Goal: Information Seeking & Learning: Compare options

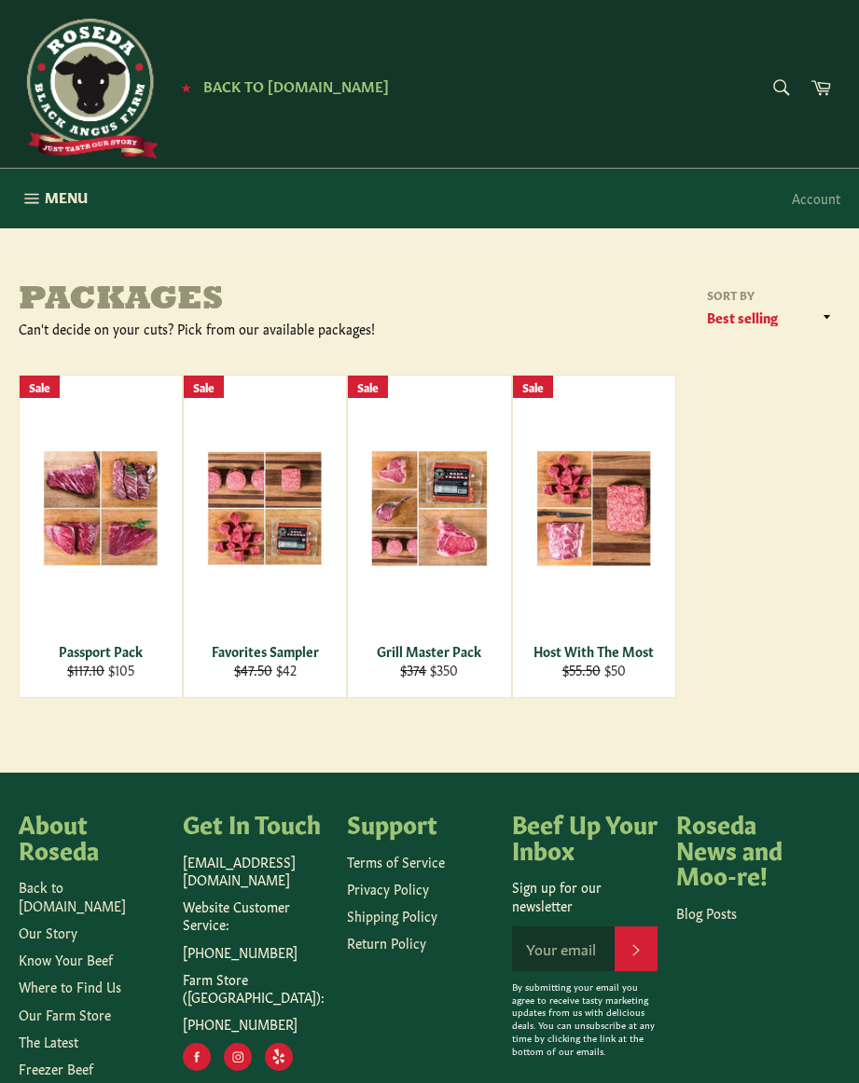
click at [427, 527] on span "View" at bounding box center [428, 539] width 119 height 48
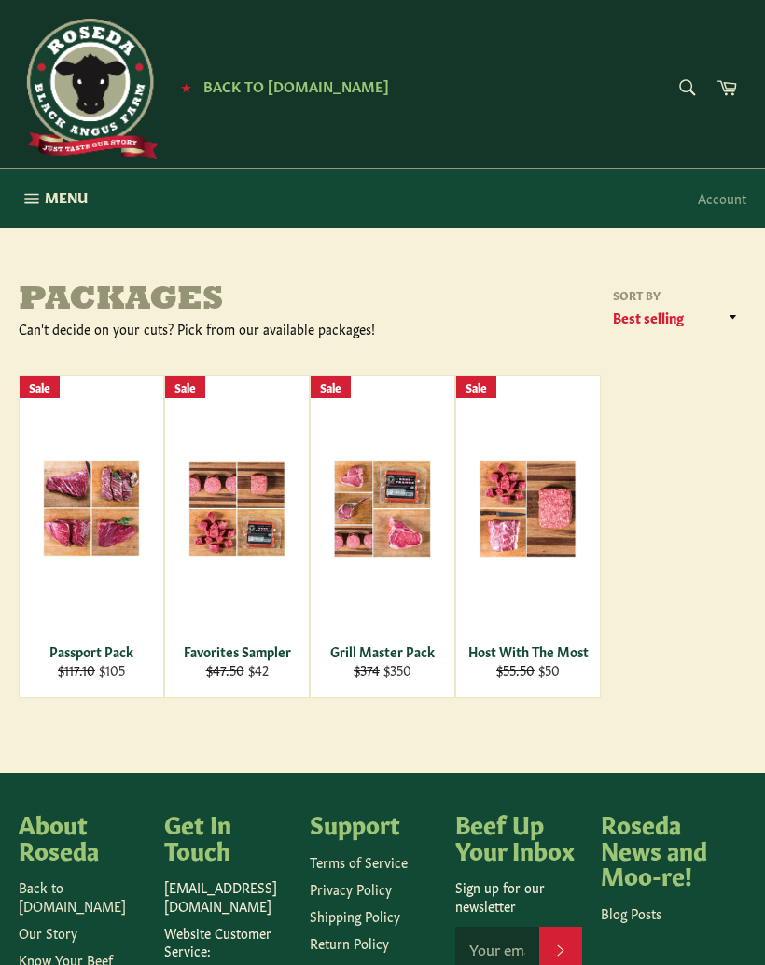
scroll to position [60, 0]
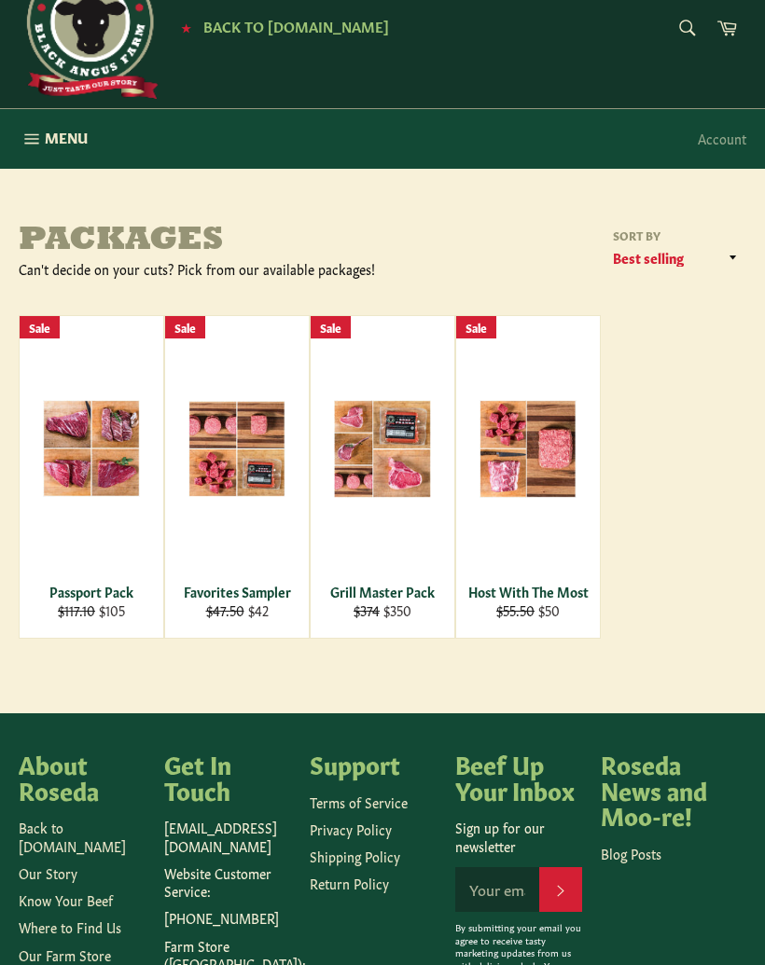
click at [80, 588] on div "Passport Pack" at bounding box center [92, 592] width 120 height 18
click at [538, 584] on div "Host With The Most" at bounding box center [528, 592] width 120 height 18
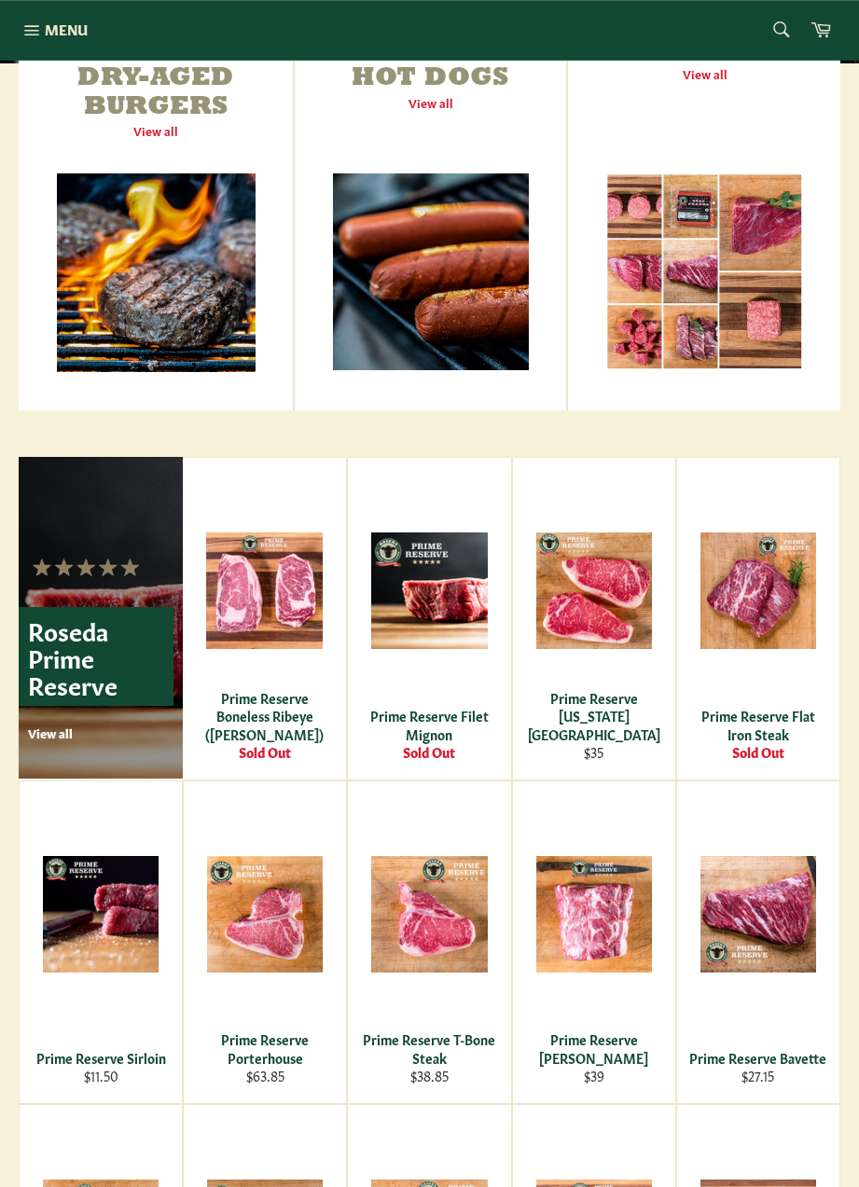
scroll to position [724, 0]
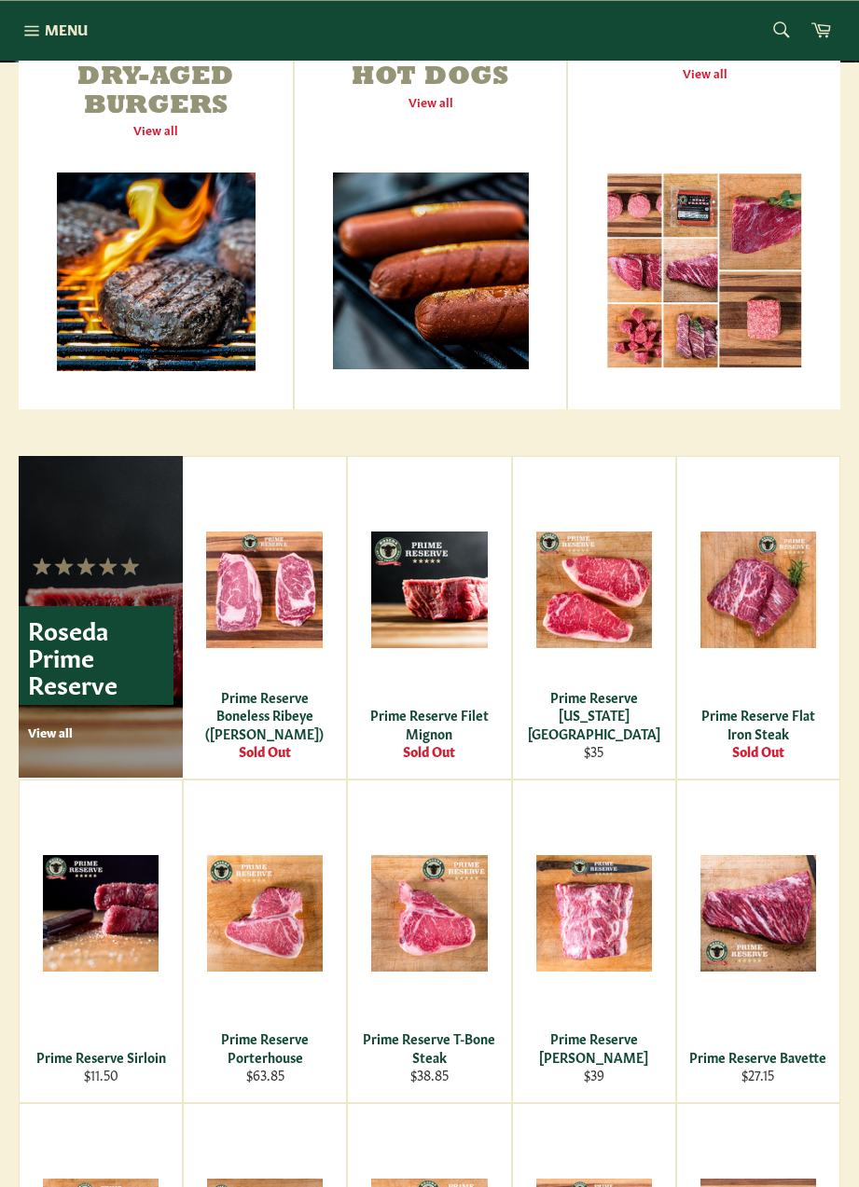
click at [604, 720] on div "Prime Reserve New York Strip" at bounding box center [593, 715] width 139 height 54
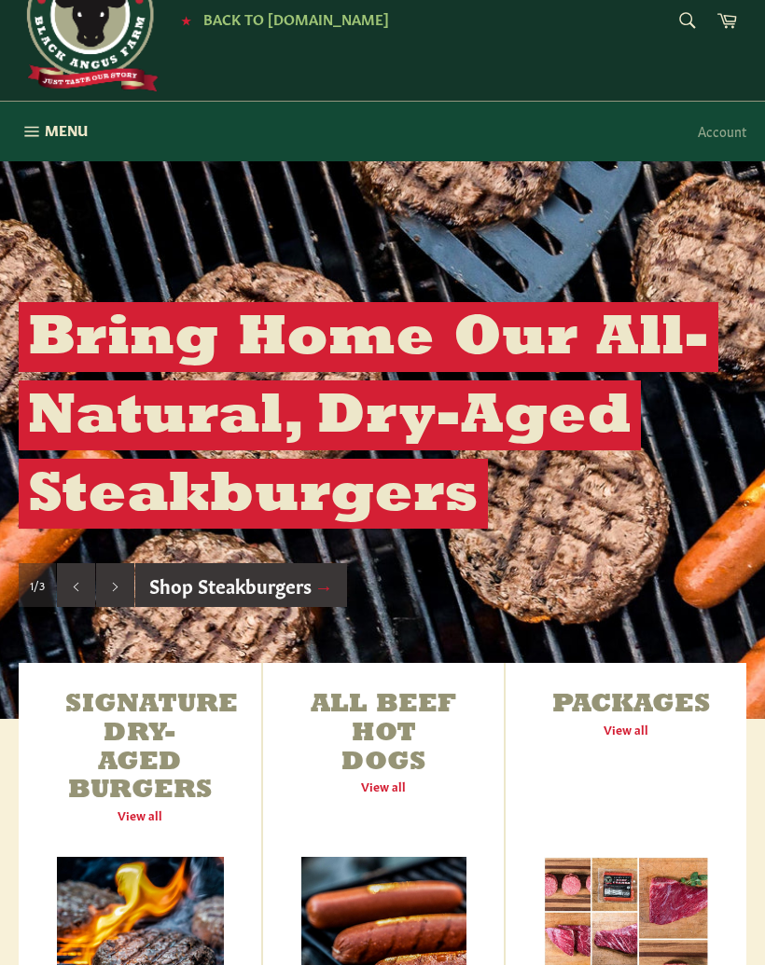
scroll to position [0, 0]
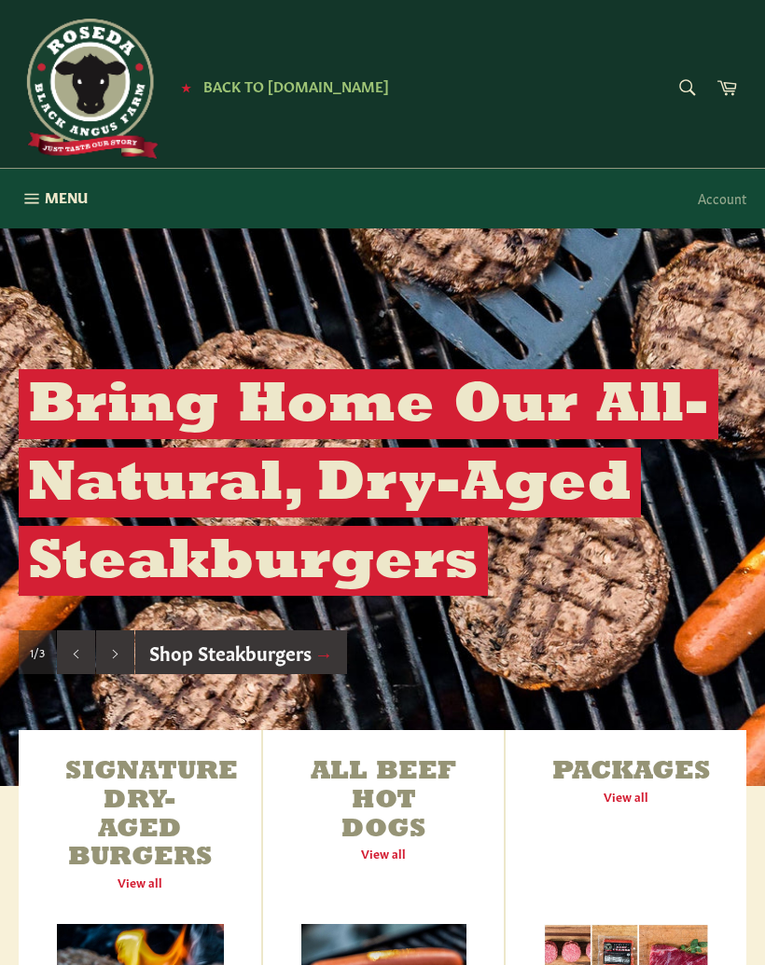
click at [47, 182] on button "Menu Site navigation" at bounding box center [53, 199] width 106 height 60
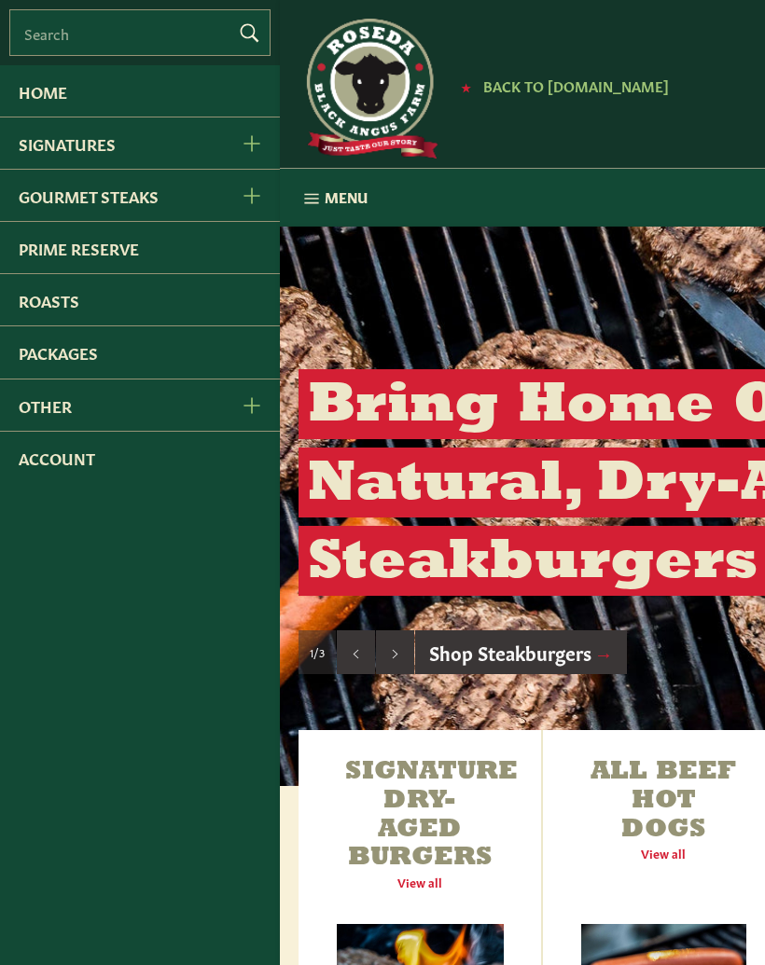
click at [52, 213] on link "Gourmet Steaks" at bounding box center [110, 195] width 221 height 51
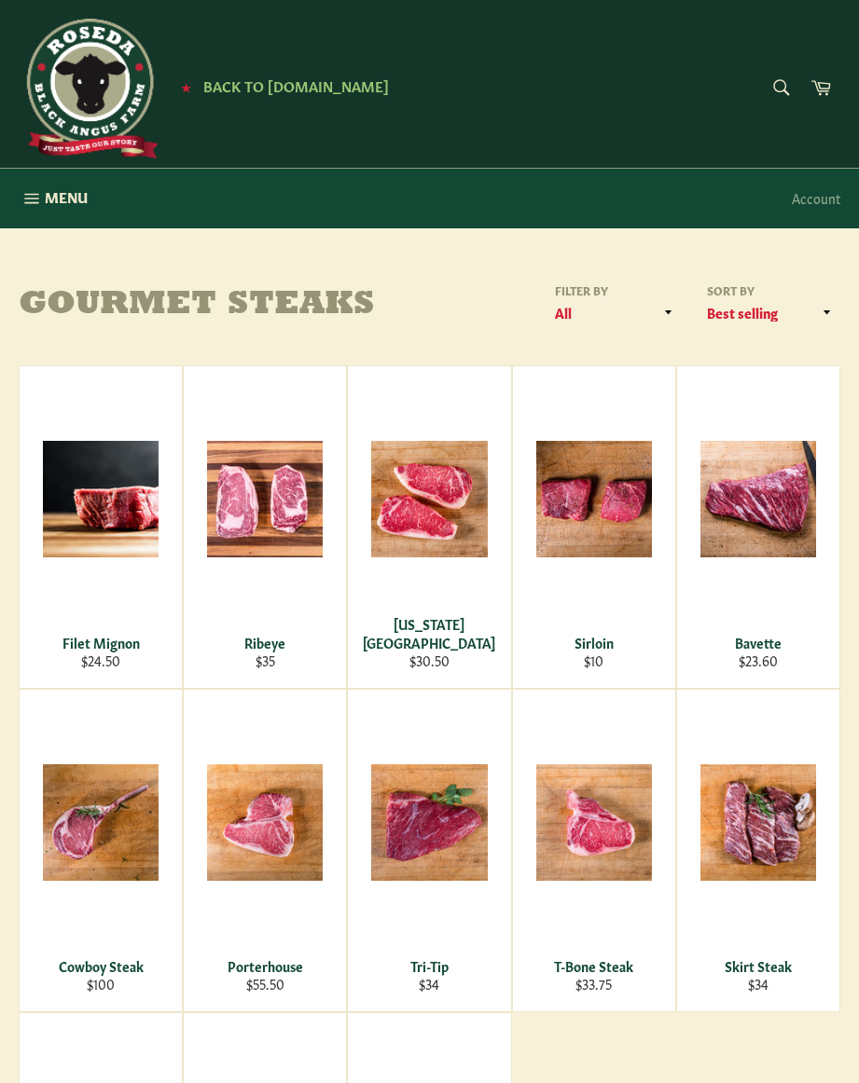
click at [50, 197] on span "Menu" at bounding box center [66, 197] width 43 height 20
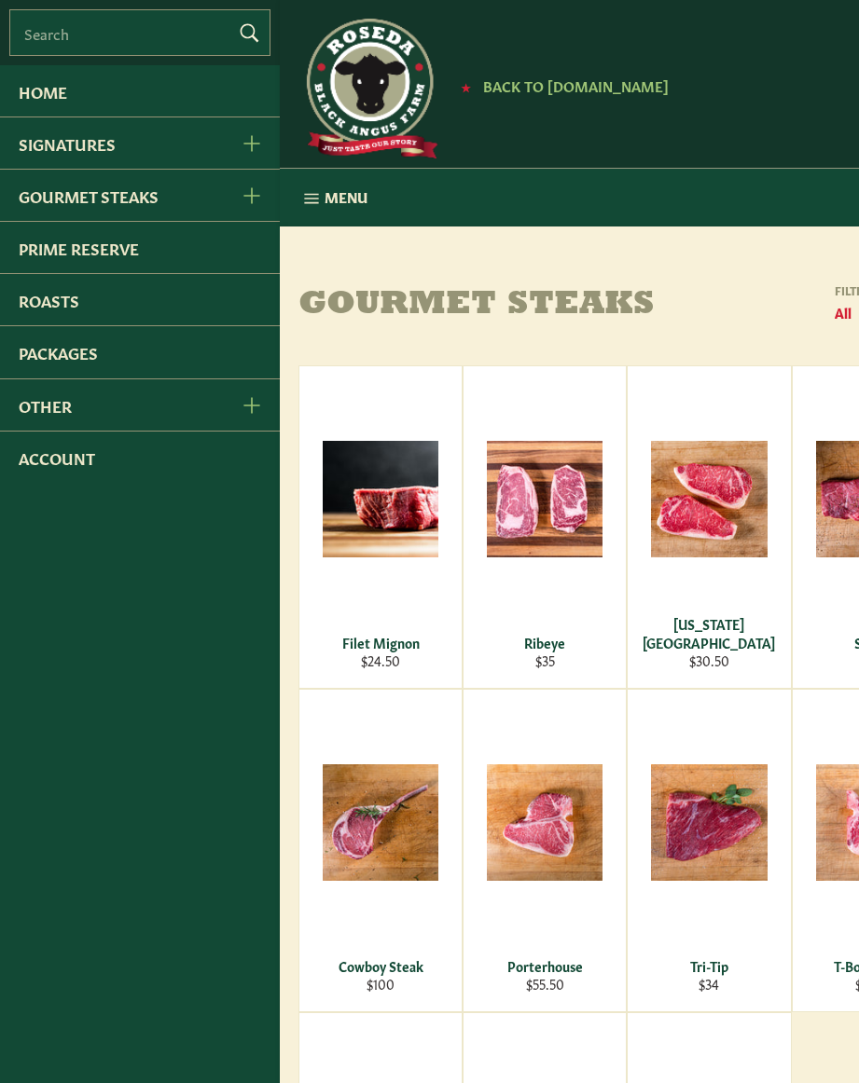
click at [45, 321] on link "Roasts" at bounding box center [140, 299] width 280 height 51
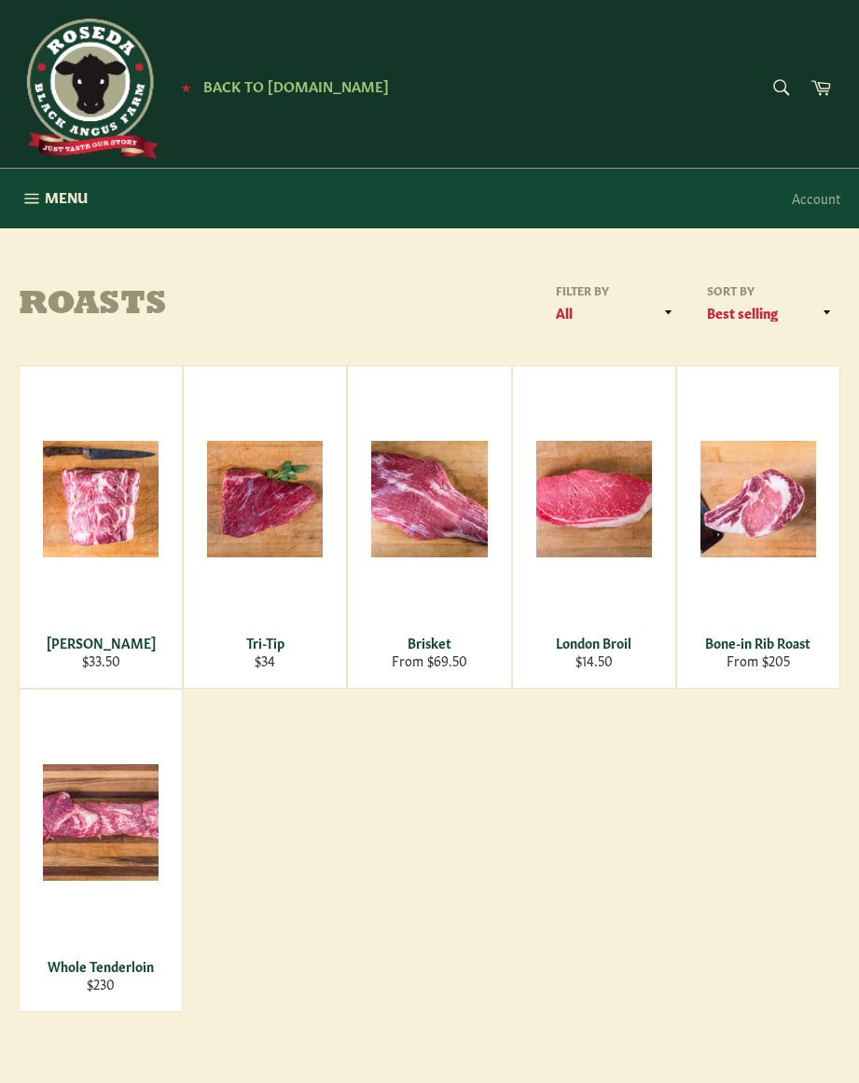
click at [783, 615] on div "View" at bounding box center [758, 527] width 162 height 322
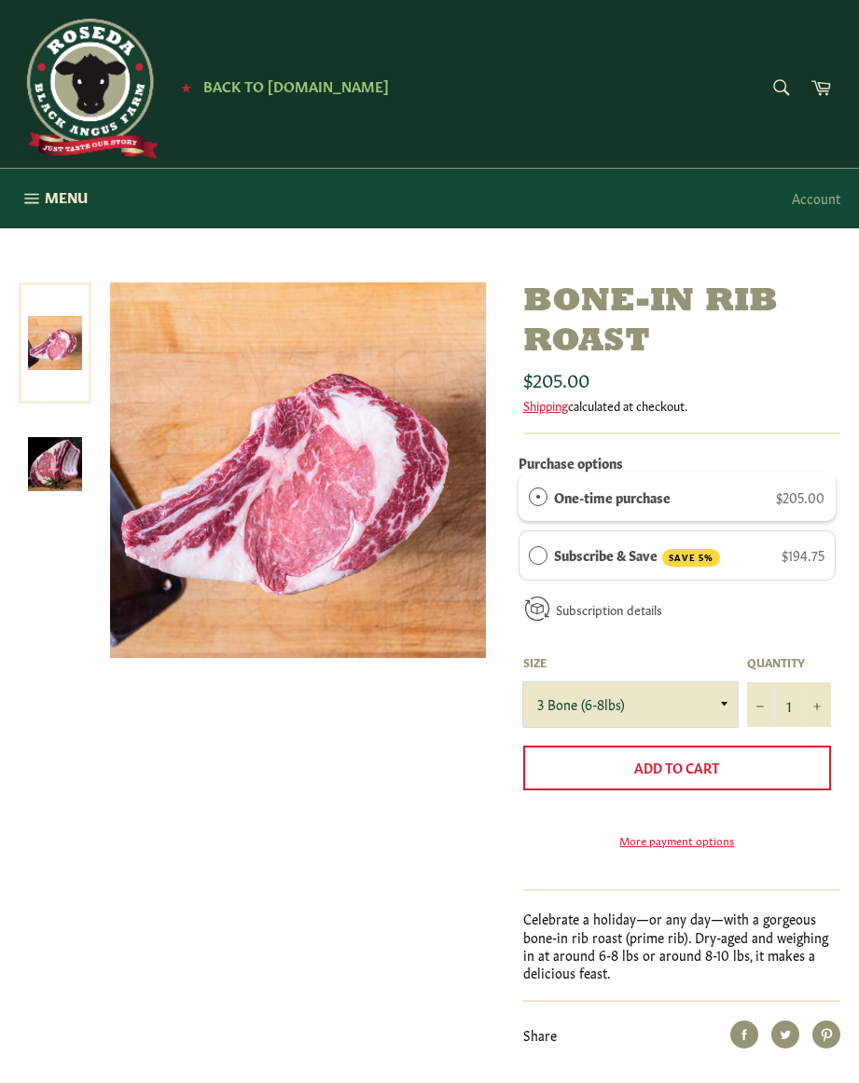
click at [723, 710] on select "3 Bone (6-8lbs) 4 Bone (8-10lbs)" at bounding box center [630, 705] width 214 height 45
click at [724, 717] on select "3 Bone (6-8lbs) 4 Bone (8-10lbs)" at bounding box center [630, 705] width 214 height 45
click at [717, 711] on select "3 Bone (6-8lbs) 4 Bone (8-10lbs)" at bounding box center [630, 705] width 214 height 45
select select "3 Bone (6-8lbs)"
